Goal: Transaction & Acquisition: Book appointment/travel/reservation

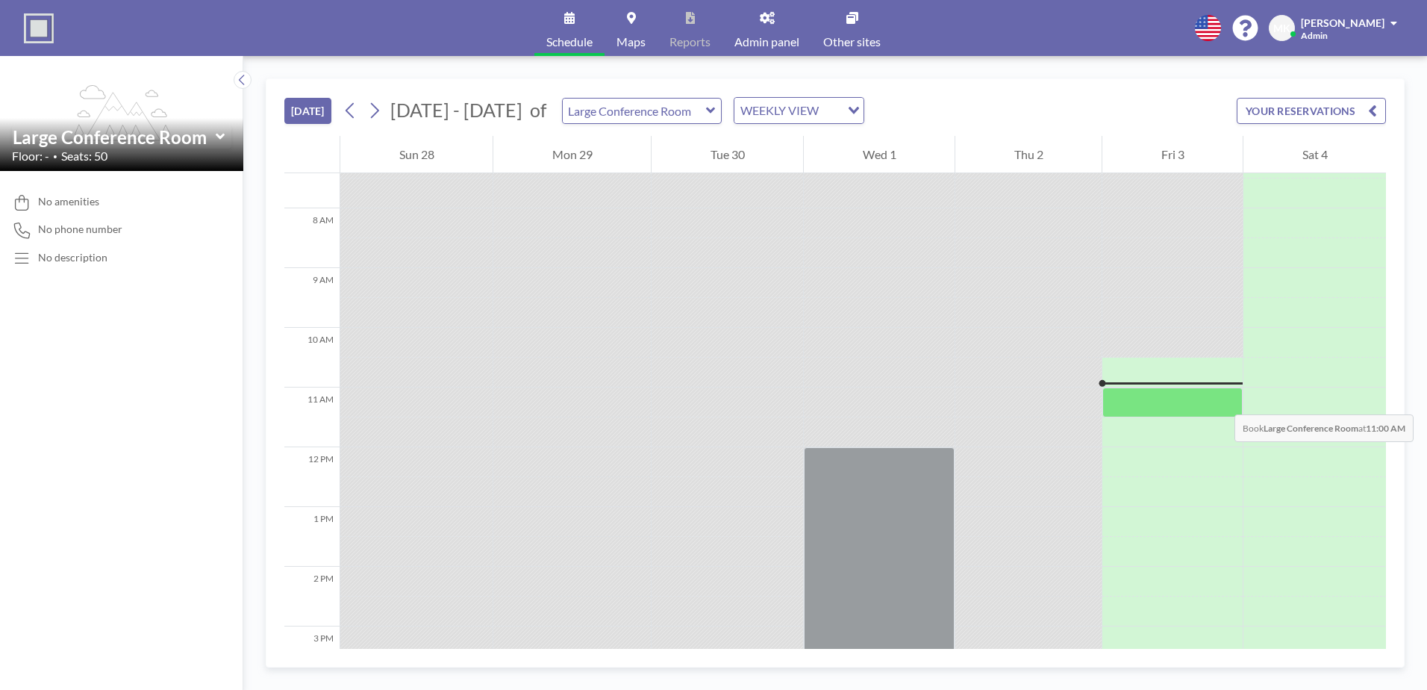
scroll to position [667, 0]
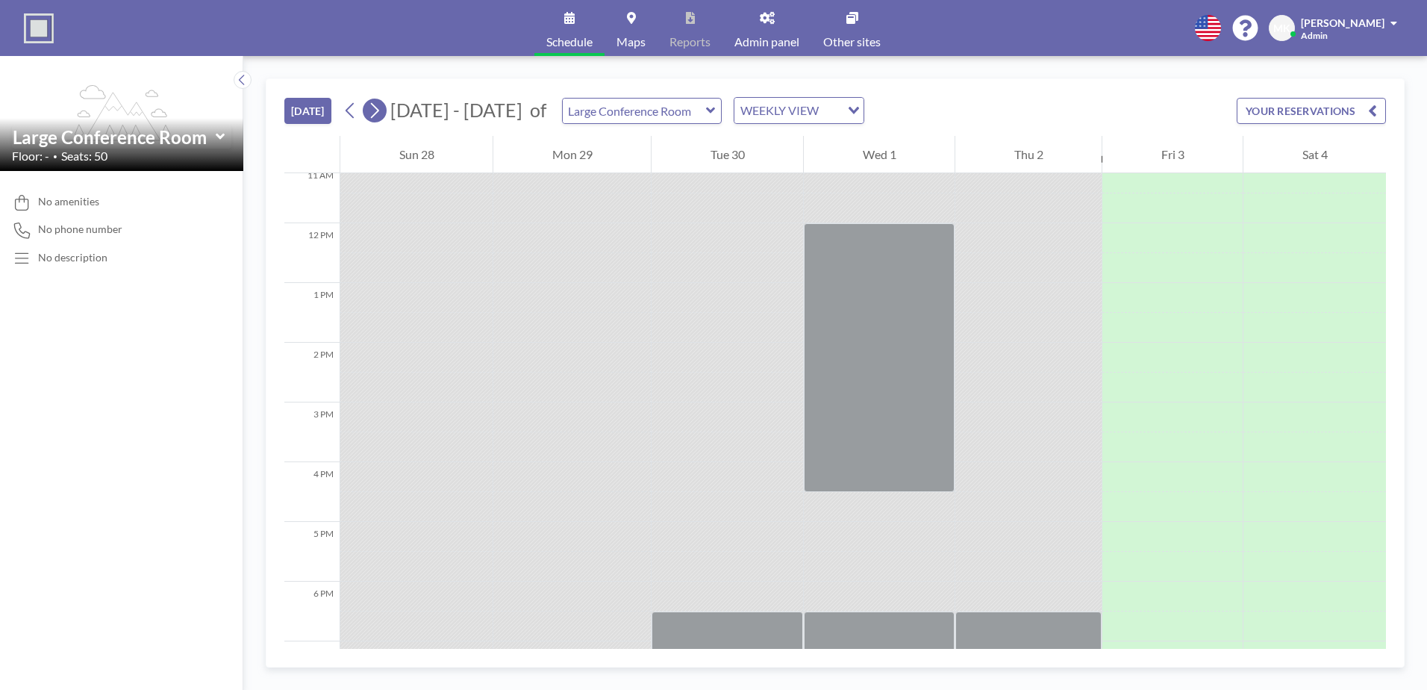
click at [380, 116] on icon at bounding box center [374, 110] width 14 height 22
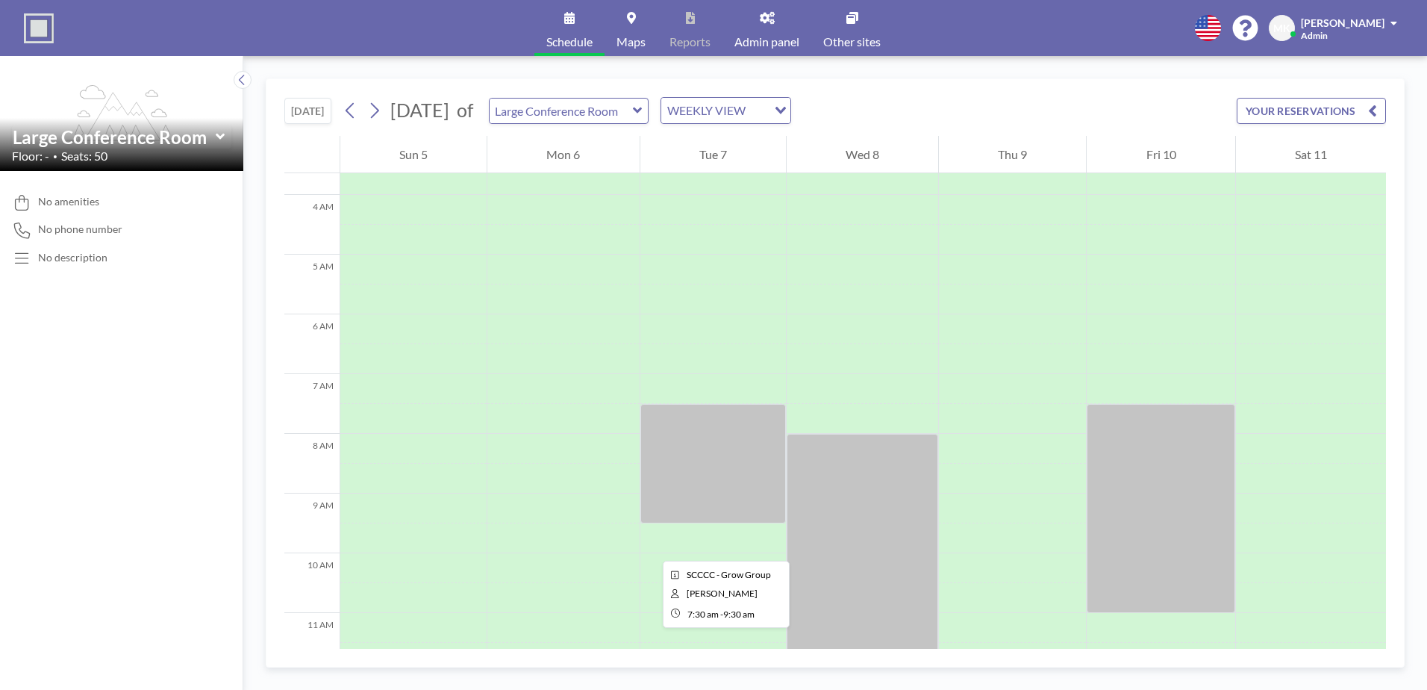
scroll to position [224, 0]
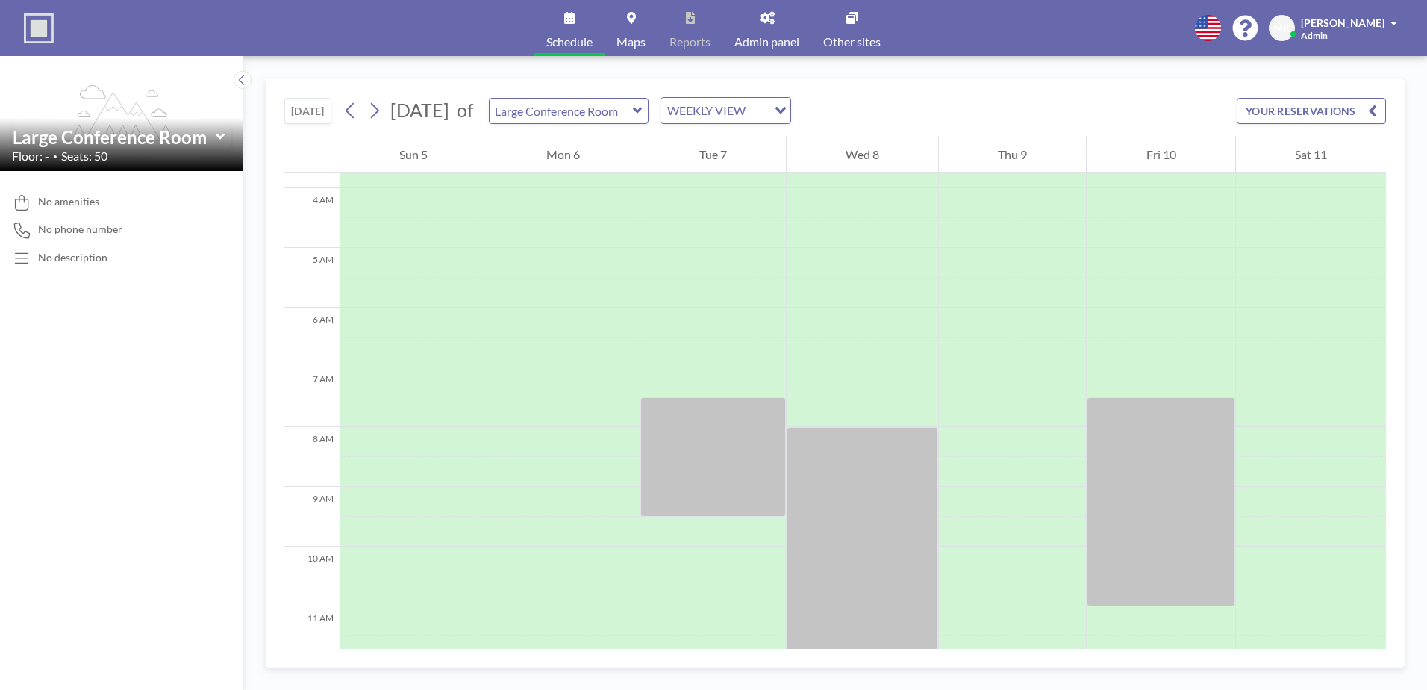
click at [643, 115] on icon at bounding box center [638, 110] width 10 height 15
type input "Small Conference Area"
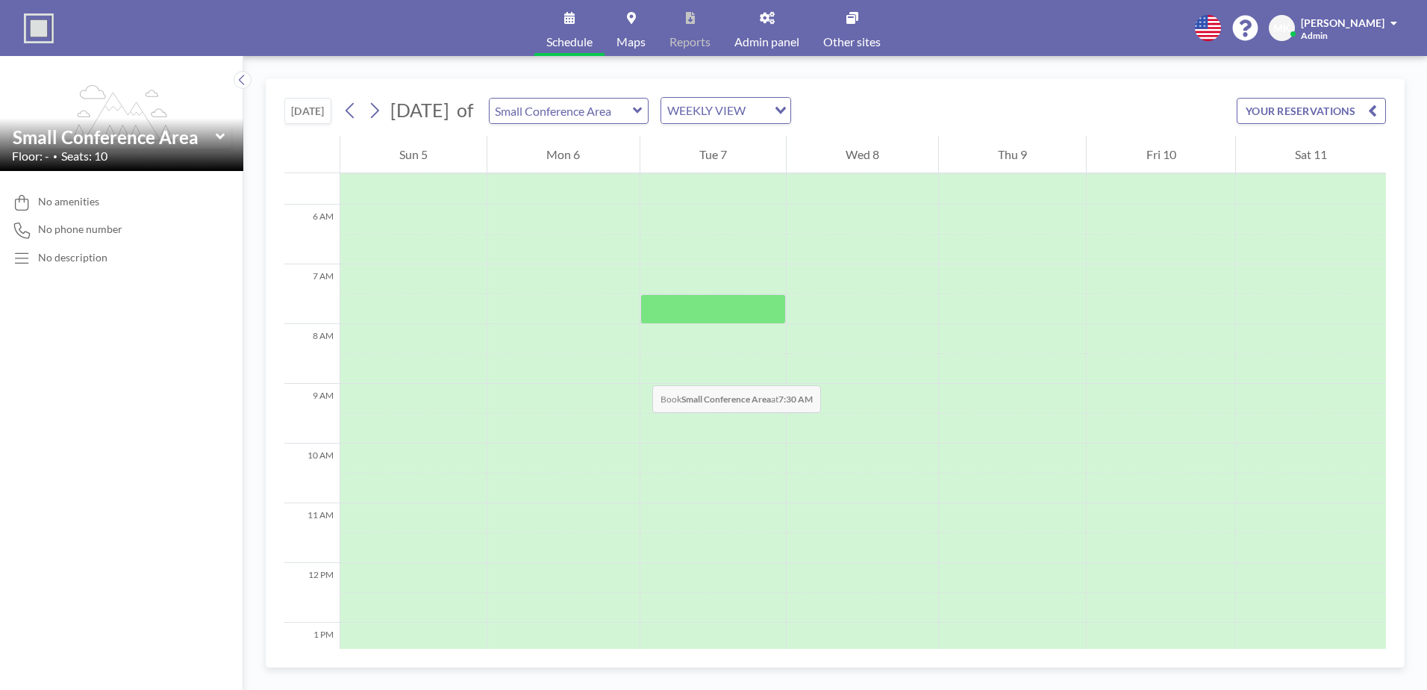
scroll to position [373, 0]
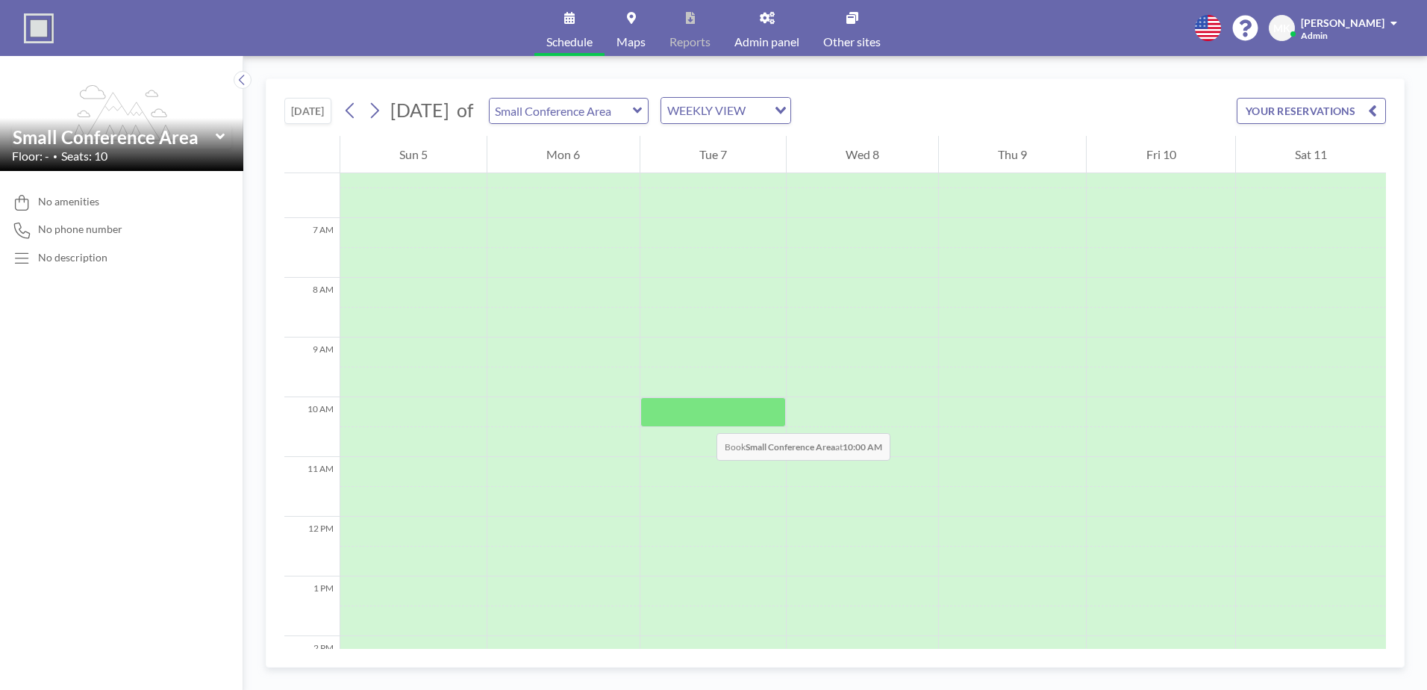
click at [702, 418] on div at bounding box center [713, 412] width 146 height 30
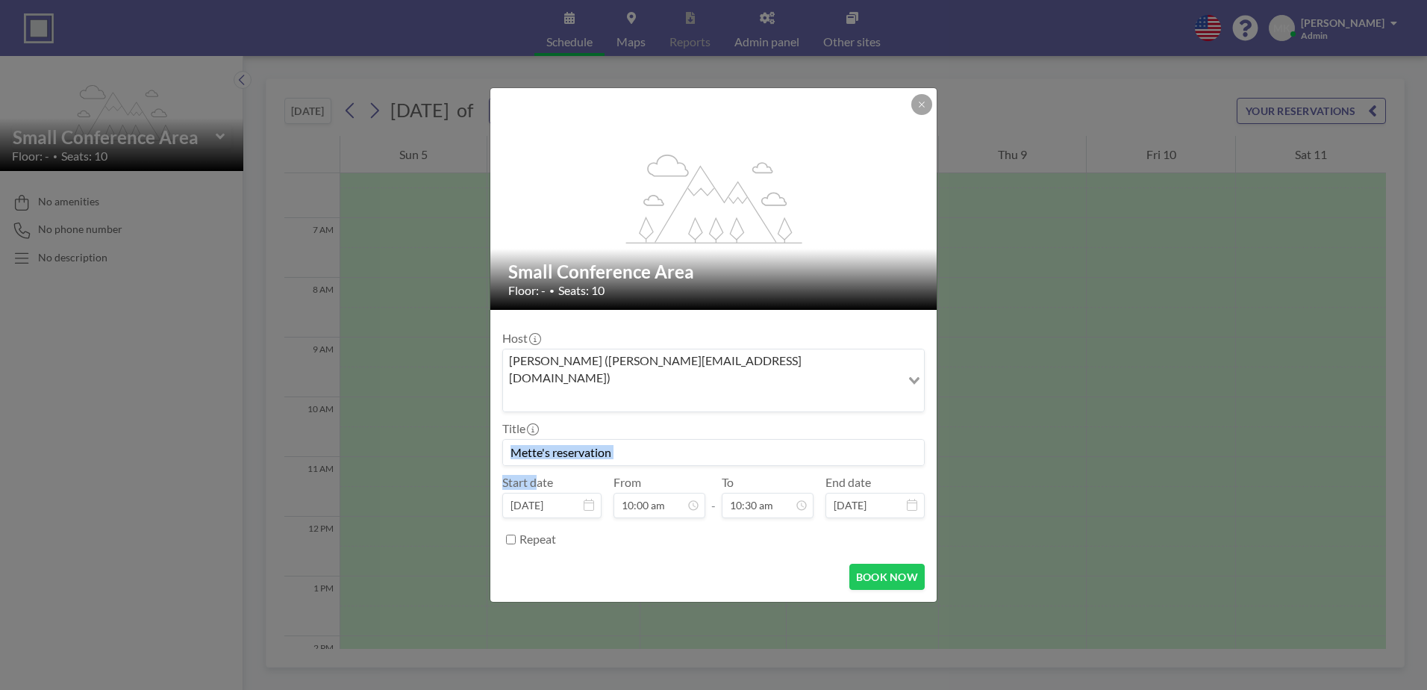
click at [702, 421] on div "Title" at bounding box center [713, 443] width 423 height 45
click at [677, 351] on div "11:00 am" at bounding box center [733, 364] width 175 height 27
type input "11:00 am"
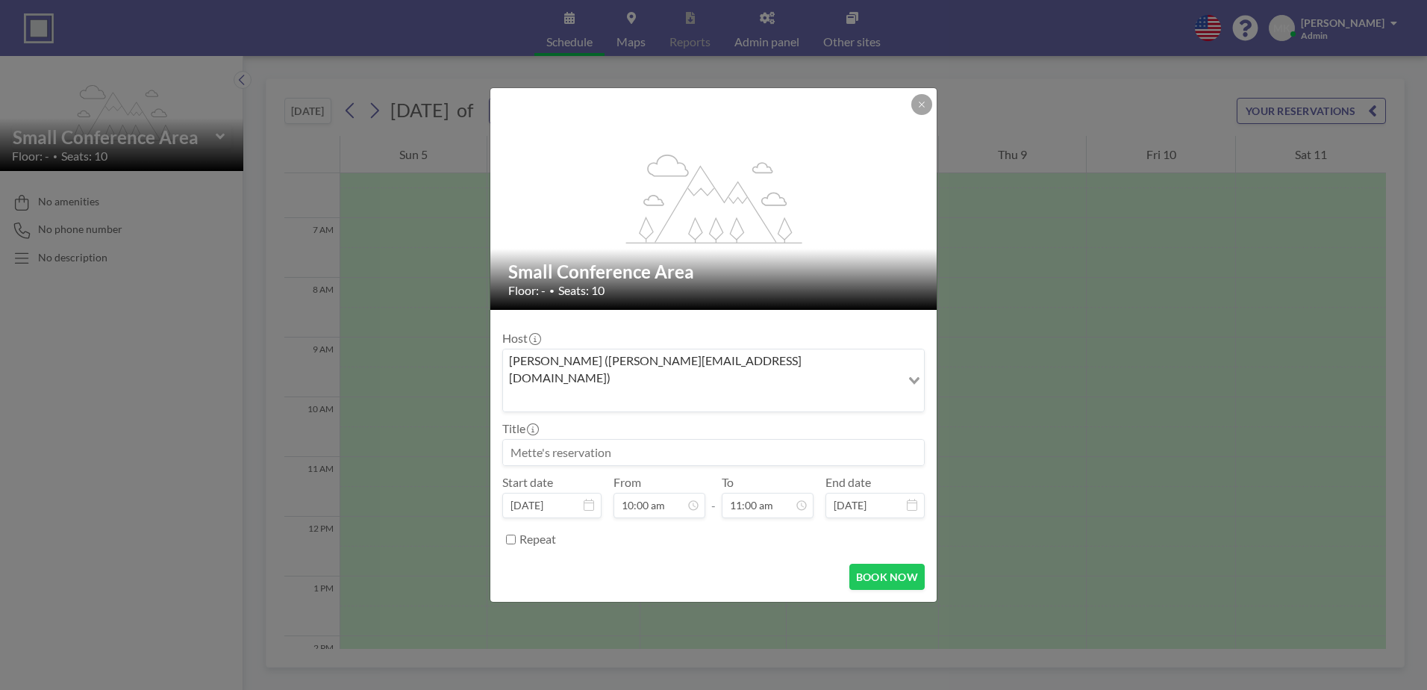
click at [723, 528] on div "Repeat" at bounding box center [722, 539] width 405 height 25
click at [883, 566] on button "BOOK NOW" at bounding box center [886, 577] width 75 height 26
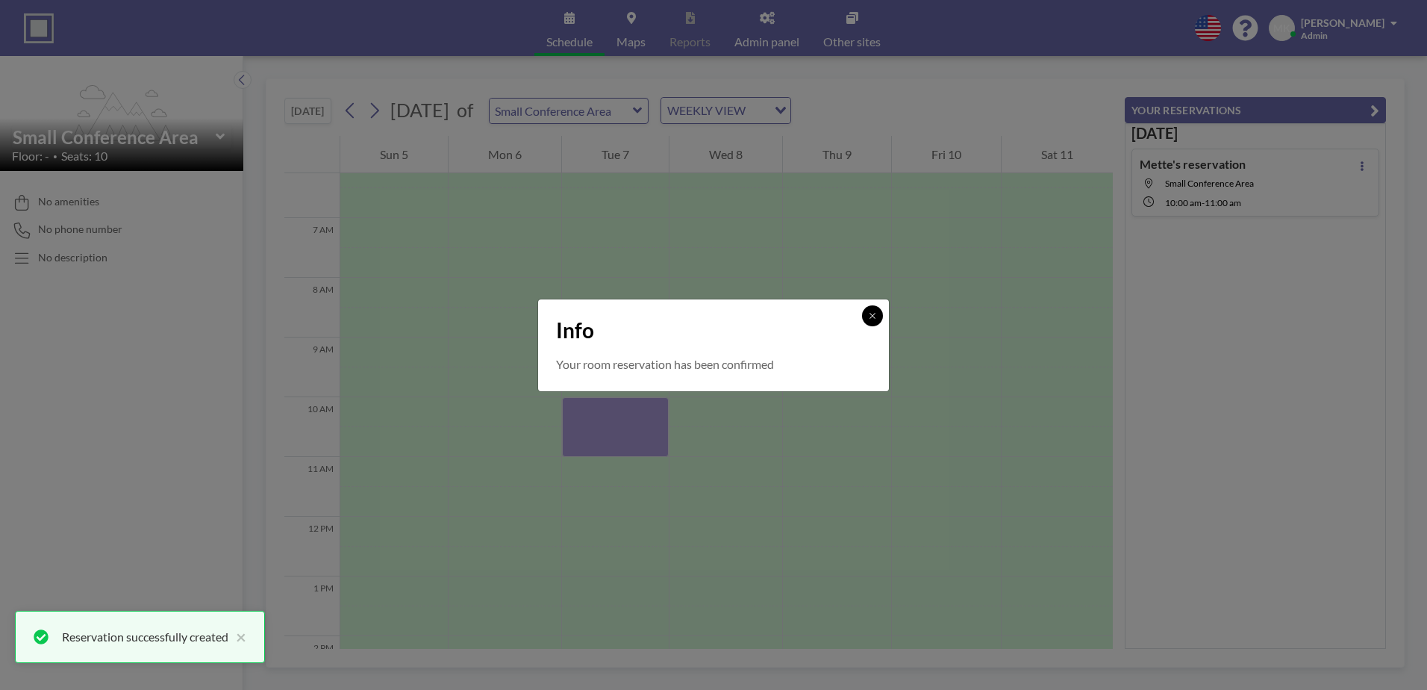
click at [873, 321] on button at bounding box center [872, 315] width 21 height 21
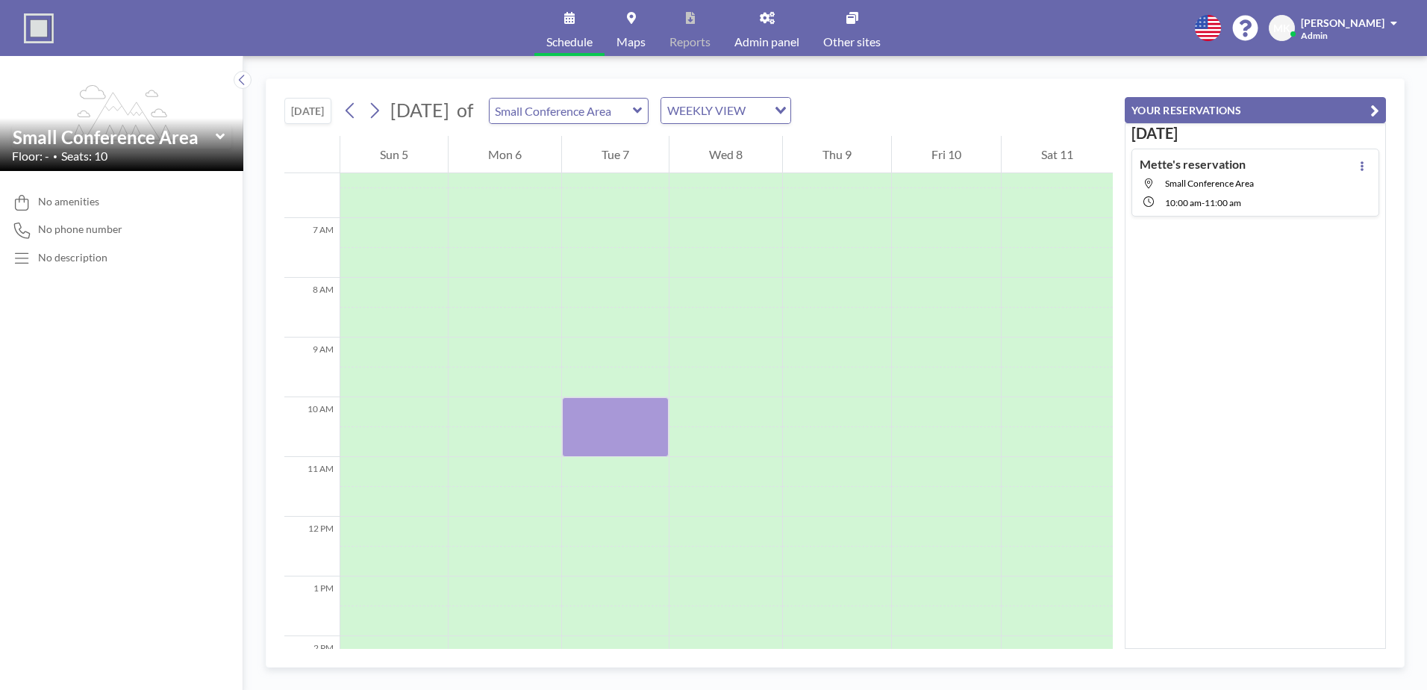
click at [643, 116] on icon at bounding box center [638, 110] width 10 height 15
type input "Large Conference Room"
